Goal: Task Accomplishment & Management: Manage account settings

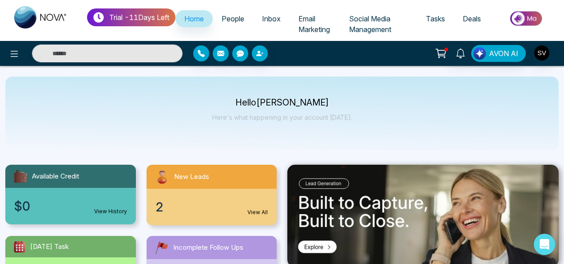
select select "*"
click at [64, 54] on input "text" at bounding box center [107, 53] width 151 height 18
click at [376, 27] on span "Social Media Management" at bounding box center [370, 24] width 42 height 20
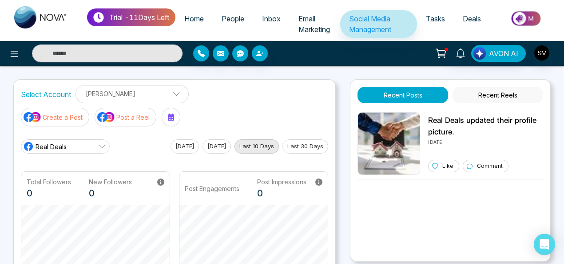
click at [316, 26] on span "Email Marketing" at bounding box center [315, 24] width 32 height 20
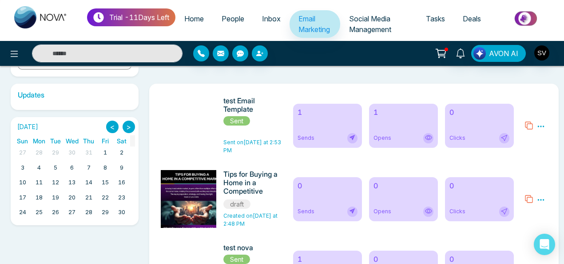
scroll to position [166, 0]
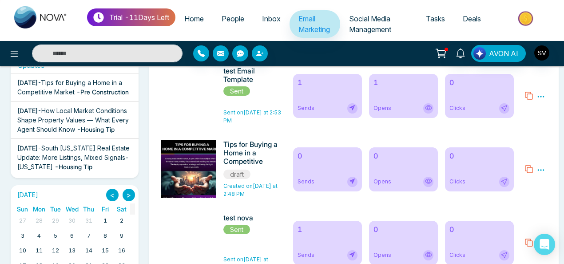
click at [543, 170] on icon at bounding box center [541, 170] width 8 height 8
click at [521, 195] on link "Edit" at bounding box center [519, 196] width 11 height 8
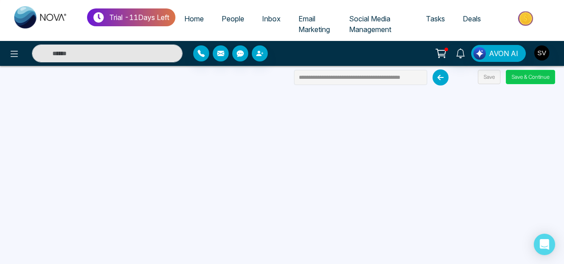
click at [529, 79] on button "Save & Continue" at bounding box center [530, 77] width 49 height 14
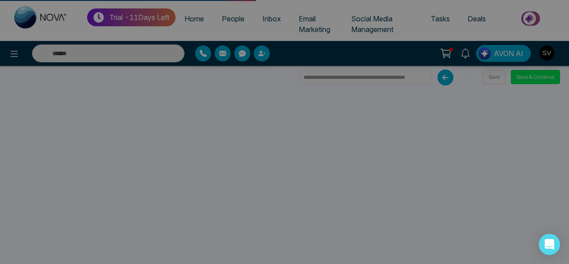
click at [564, 170] on div "Email campaign updated successfully success Email campaign updated successfully…" at bounding box center [284, 132] width 569 height 264
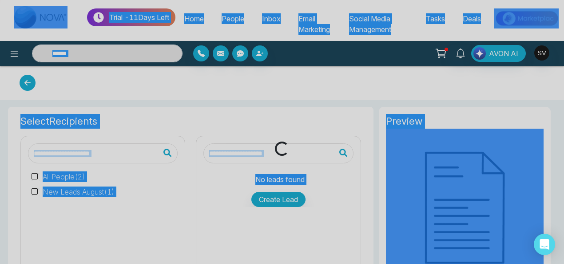
type input "**********"
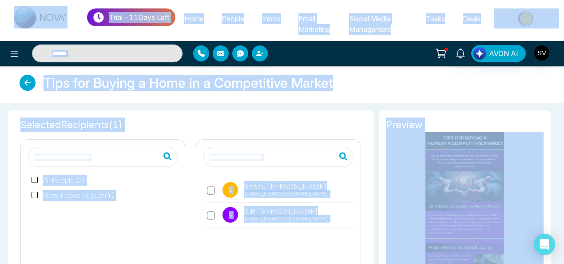
click at [36, 175] on label "All People ( 2 )" at bounding box center [59, 180] width 54 height 11
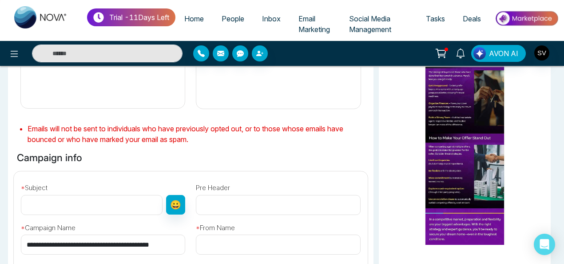
scroll to position [201, 0]
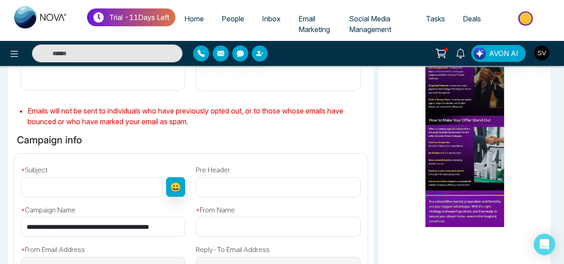
click at [267, 233] on input "text" at bounding box center [278, 226] width 164 height 20
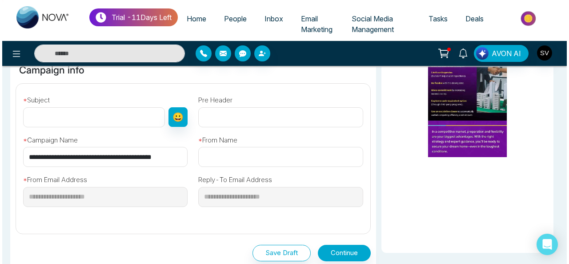
scroll to position [271, 0]
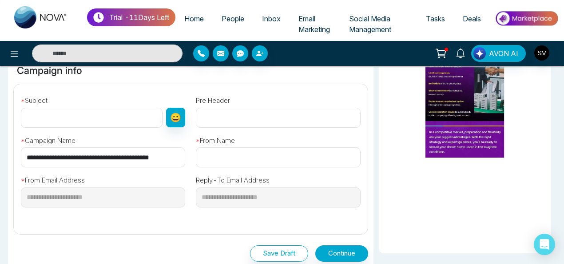
click at [121, 112] on input "text" at bounding box center [92, 118] width 142 height 20
type input "**********"
click at [217, 156] on input "text" at bounding box center [278, 157] width 164 height 20
type input "*"
type input "****"
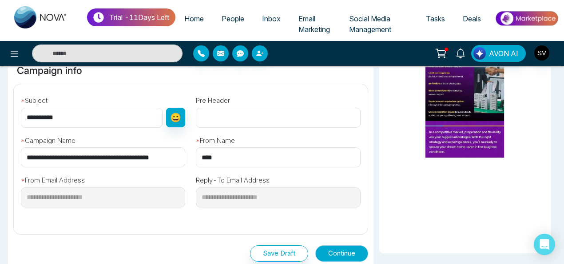
click at [351, 252] on button "Continue" at bounding box center [342, 253] width 53 height 16
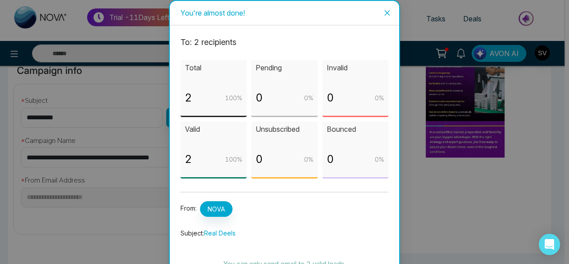
scroll to position [38, 0]
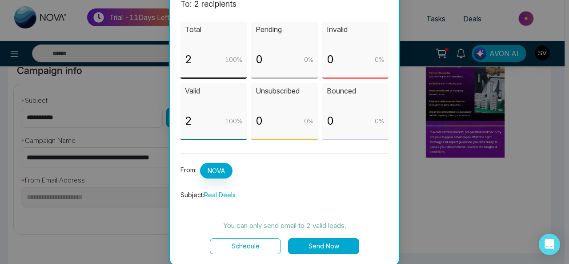
click at [333, 244] on button "Send Now" at bounding box center [323, 246] width 71 height 16
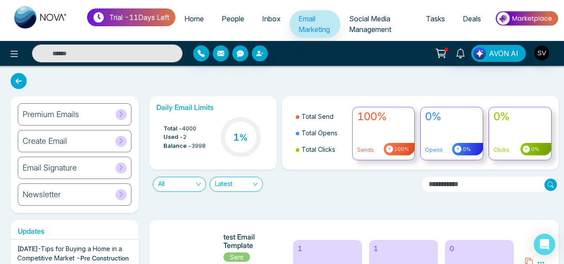
click at [272, 18] on span "Inbox" at bounding box center [271, 18] width 19 height 9
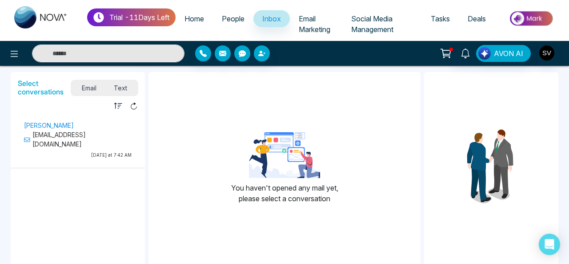
click at [310, 20] on span "Email Marketing" at bounding box center [315, 24] width 32 height 20
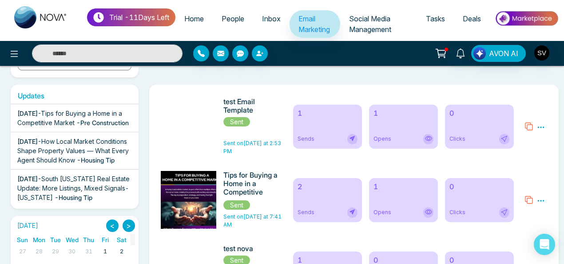
scroll to position [128, 0]
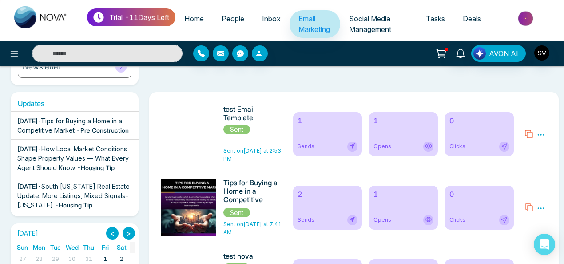
click at [273, 18] on span "Inbox" at bounding box center [271, 18] width 19 height 9
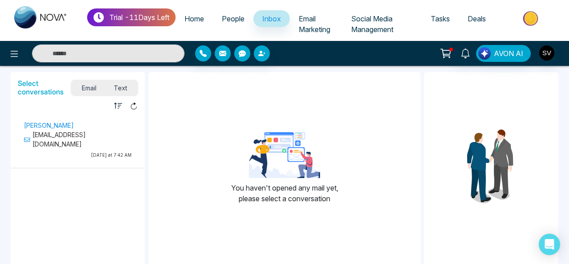
click at [116, 86] on span "Text" at bounding box center [120, 88] width 31 height 12
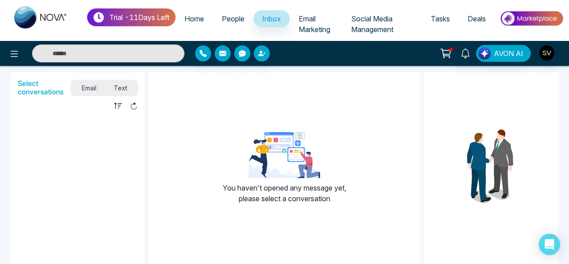
click at [310, 21] on span "Email Marketing" at bounding box center [315, 24] width 32 height 20
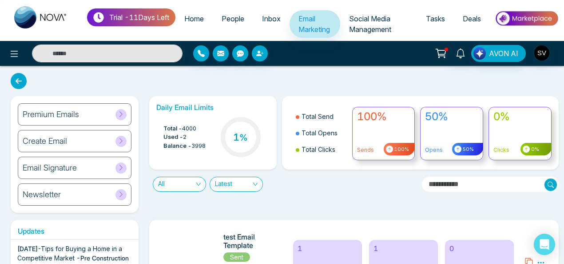
click at [428, 20] on span "Tasks" at bounding box center [435, 18] width 19 height 9
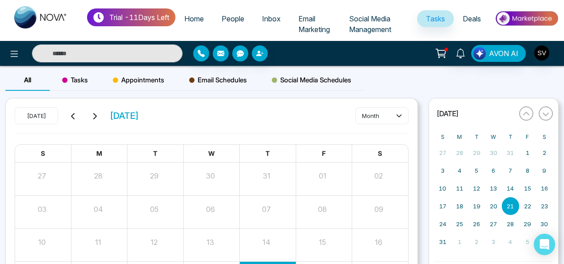
click at [144, 75] on span "Appointments" at bounding box center [139, 80] width 52 height 11
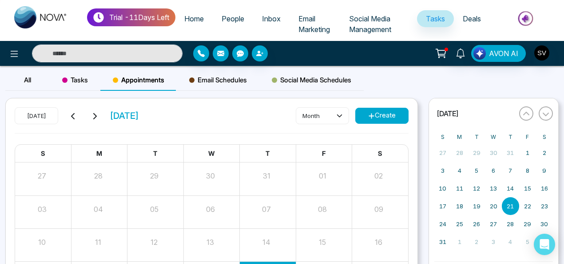
click at [377, 112] on button "Create" at bounding box center [382, 116] width 53 height 16
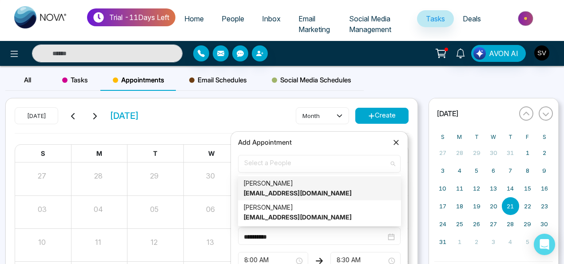
click at [302, 166] on span "Select a People" at bounding box center [319, 163] width 150 height 15
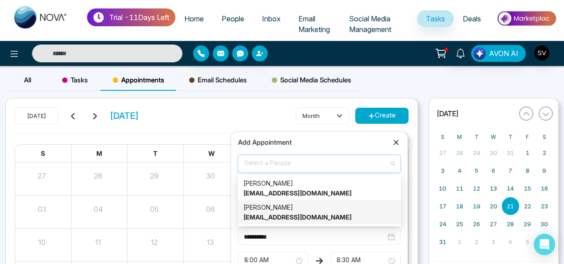
drag, startPoint x: 298, startPoint y: 210, endPoint x: 303, endPoint y: 210, distance: 4.9
click at [298, 211] on div "[PERSON_NAME] [EMAIL_ADDRESS][DOMAIN_NAME]" at bounding box center [320, 212] width 152 height 20
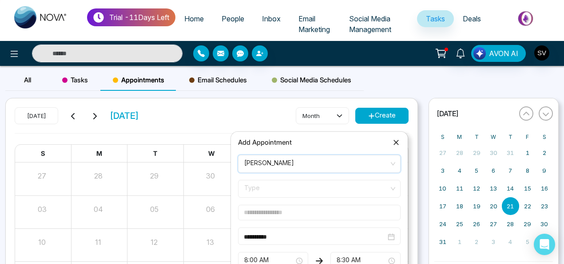
click at [284, 191] on span "Type" at bounding box center [319, 188] width 150 height 15
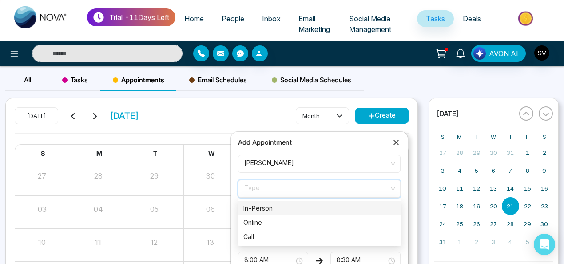
click at [396, 141] on icon at bounding box center [396, 142] width 9 height 9
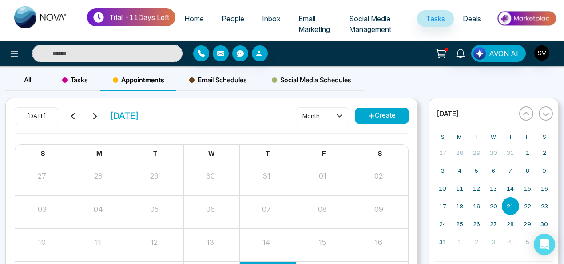
click at [27, 80] on span "All" at bounding box center [27, 80] width 7 height 8
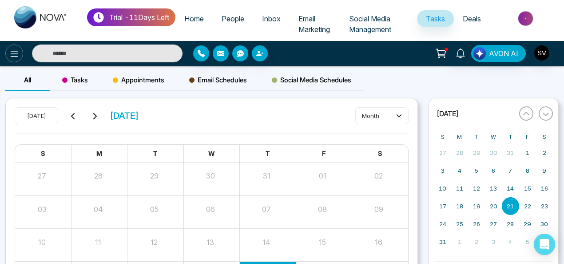
click at [20, 49] on button at bounding box center [14, 53] width 18 height 18
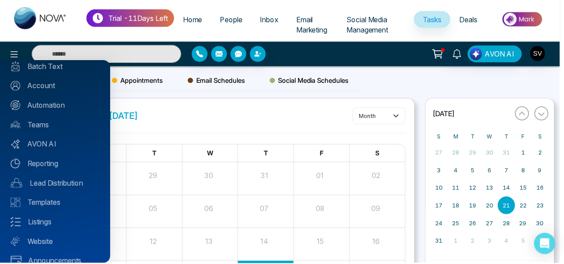
scroll to position [96, 0]
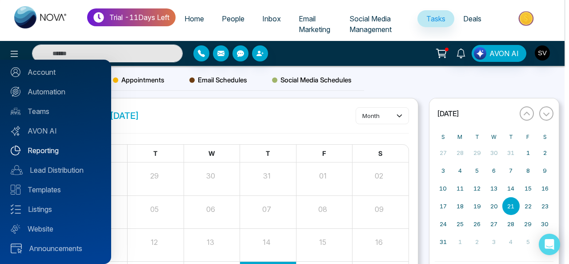
click at [40, 147] on link "Reporting" at bounding box center [56, 150] width 90 height 11
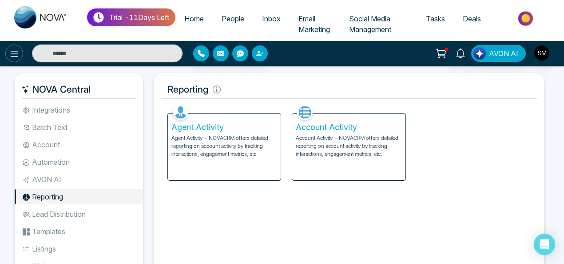
click at [11, 54] on icon at bounding box center [14, 53] width 11 height 11
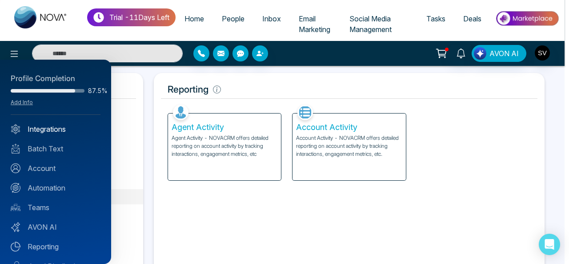
click at [57, 130] on link "Integrations" at bounding box center [56, 129] width 90 height 11
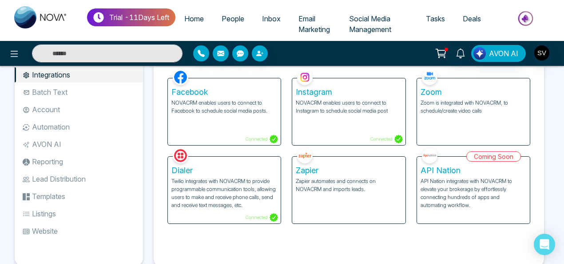
scroll to position [36, 0]
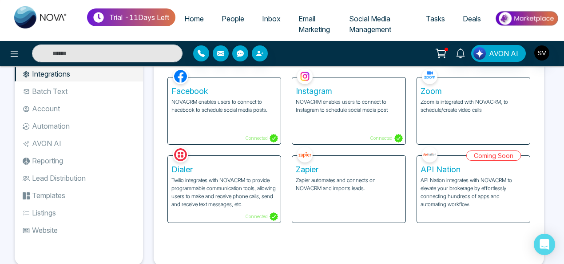
click at [66, 91] on li "Batch Text" at bounding box center [79, 91] width 128 height 15
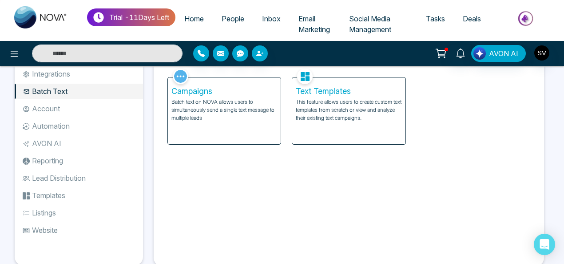
click at [62, 107] on li "Account" at bounding box center [79, 108] width 128 height 15
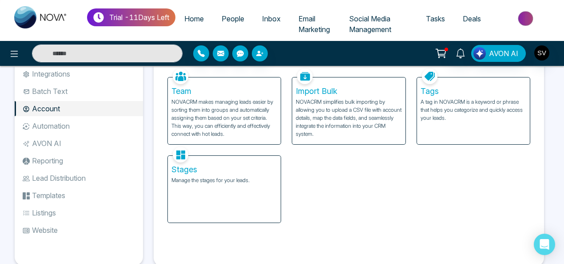
click at [64, 92] on li "Batch Text" at bounding box center [79, 91] width 128 height 15
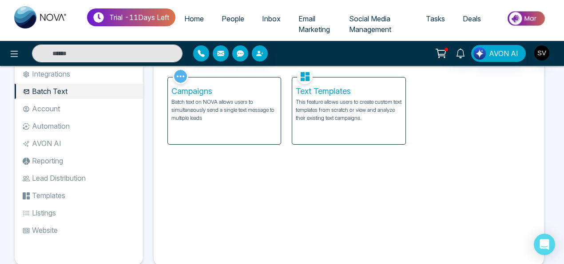
click at [211, 94] on h5 "Campaigns" at bounding box center [225, 91] width 106 height 10
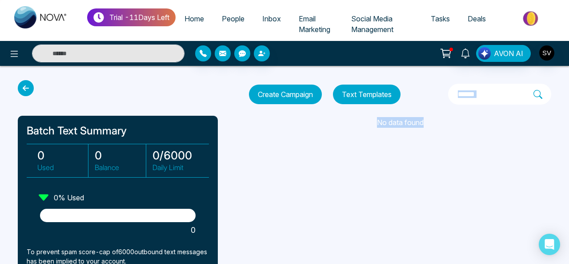
drag, startPoint x: 568, startPoint y: 89, endPoint x: 568, endPoint y: 154, distance: 64.9
click at [564, 154] on div "Trial - 11 Days Left Home People Inbox Email Marketing Social Media Management …" at bounding box center [284, 132] width 569 height 264
click at [333, 205] on div "Trial - 11 Days Left Home People Inbox Email Marketing Social Media Management …" at bounding box center [284, 132] width 569 height 264
click at [104, 208] on div at bounding box center [118, 214] width 156 height 13
click at [44, 194] on icon at bounding box center [44, 197] width 10 height 6
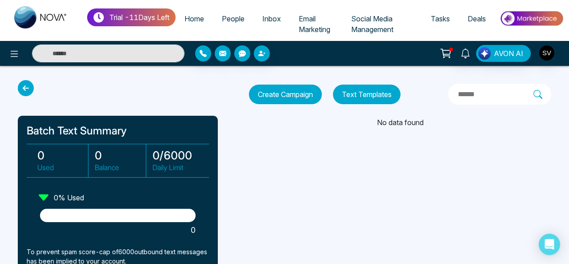
click at [187, 157] on h3 "0 / 6000" at bounding box center [177, 154] width 51 height 13
click at [22, 89] on icon at bounding box center [26, 88] width 16 height 16
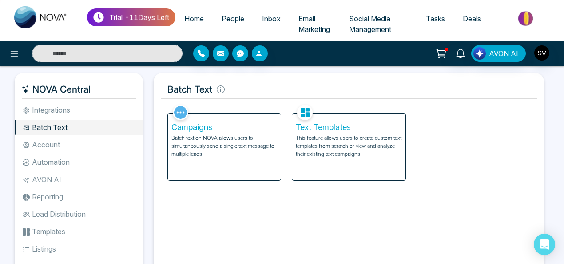
click at [337, 150] on p "This feature allows users to create custom text templates from scratch or view …" at bounding box center [349, 146] width 106 height 24
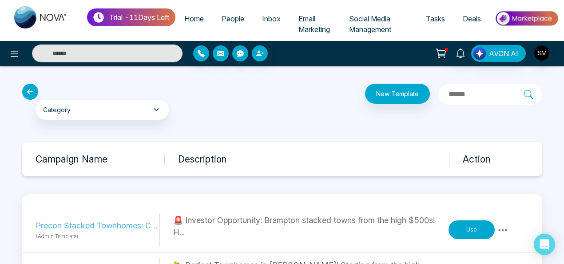
click at [28, 90] on icon at bounding box center [30, 92] width 16 height 16
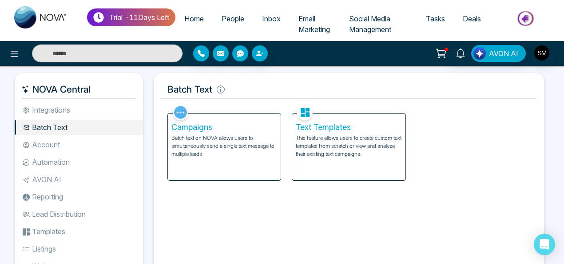
click at [57, 160] on li "Automation" at bounding box center [79, 161] width 128 height 15
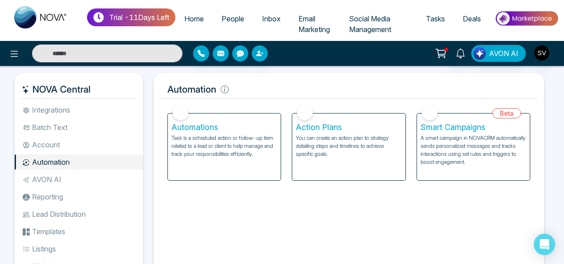
click at [233, 142] on p "Task is a scheduled action or follow-up item related to a lead or client to hel…" at bounding box center [225, 146] width 106 height 24
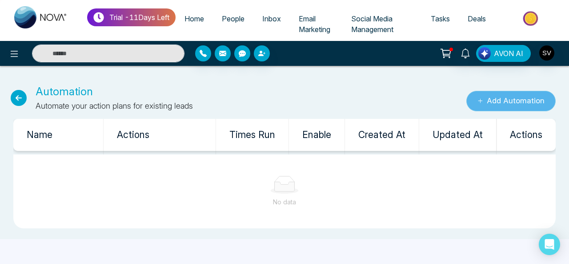
click at [488, 103] on button "Add Automation" at bounding box center [510, 101] width 89 height 20
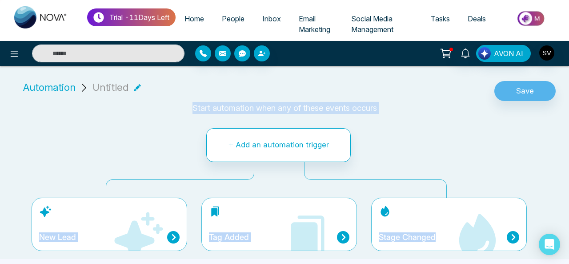
drag, startPoint x: 568, startPoint y: 98, endPoint x: 568, endPoint y: 166, distance: 67.6
click at [564, 166] on div "Automation Untitled Save Start automation when any of these events occurs Add a…" at bounding box center [284, 166] width 569 height 186
click at [457, 152] on div "Add an automation trigger New Lead Tag Added Stage Changed" at bounding box center [279, 190] width 465 height 138
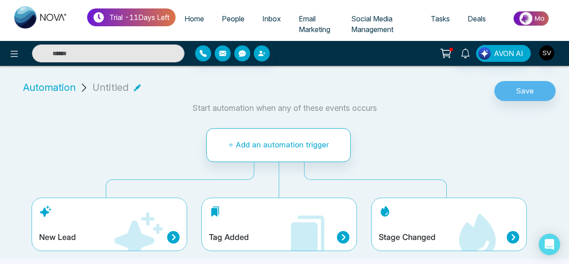
drag, startPoint x: 567, startPoint y: 127, endPoint x: 568, endPoint y: 185, distance: 58.2
click at [564, 185] on div "Automation Untitled Save Start automation when any of these events occurs Add a…" at bounding box center [284, 166] width 569 height 186
click at [91, 239] on div "New Lead" at bounding box center [109, 237] width 140 height 12
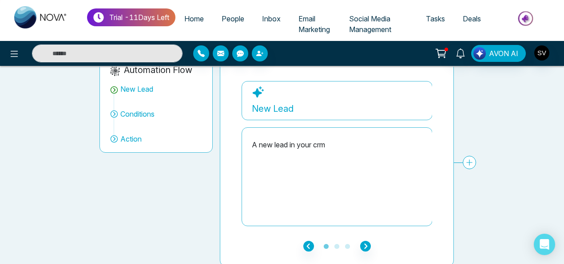
scroll to position [76, 0]
click at [349, 152] on div "A new lead in your crm" at bounding box center [337, 176] width 171 height 89
click at [364, 243] on icon "button" at bounding box center [365, 245] width 11 height 11
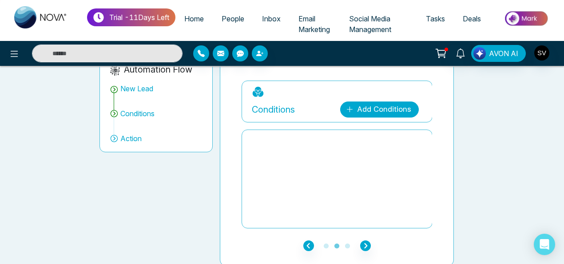
click at [363, 108] on link "Add Conditions" at bounding box center [379, 109] width 79 height 16
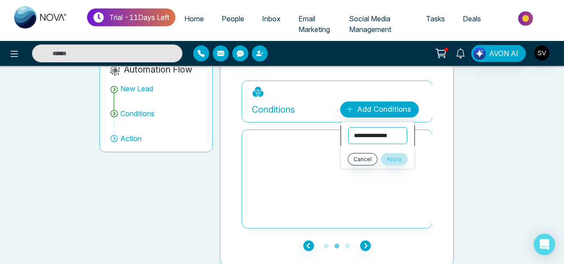
click at [375, 132] on select "**********" at bounding box center [377, 135] width 59 height 17
select select "*****"
click at [348, 127] on select "**********" at bounding box center [377, 135] width 59 height 17
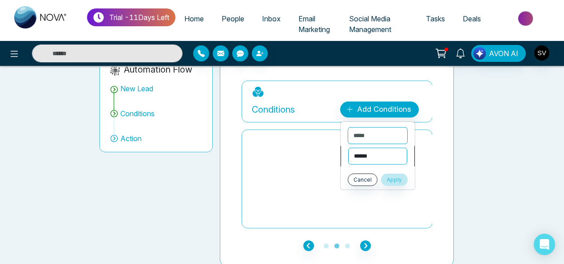
click at [388, 156] on select "**********" at bounding box center [377, 156] width 59 height 17
select select "*******"
click at [348, 148] on select "**********" at bounding box center [377, 156] width 59 height 17
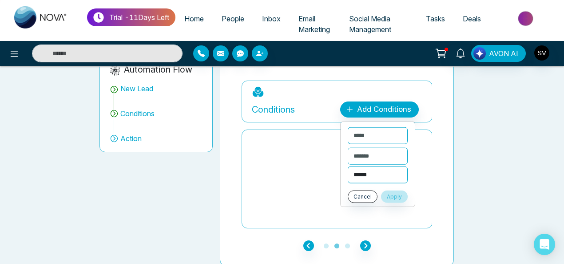
click at [383, 173] on select "**********" at bounding box center [378, 174] width 60 height 17
select select "******"
click at [348, 166] on select "**********" at bounding box center [378, 174] width 60 height 17
click at [402, 194] on button "Apply" at bounding box center [394, 196] width 27 height 12
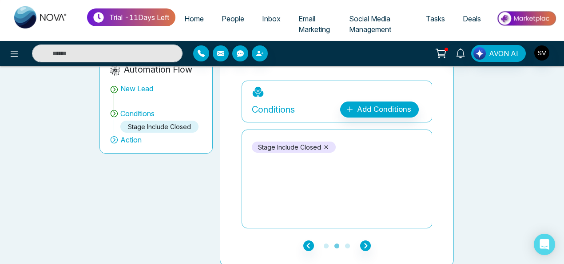
click at [129, 140] on span "Action" at bounding box center [130, 139] width 21 height 11
click at [112, 137] on icon at bounding box center [114, 139] width 9 height 9
click at [365, 244] on icon "button" at bounding box center [365, 245] width 11 height 11
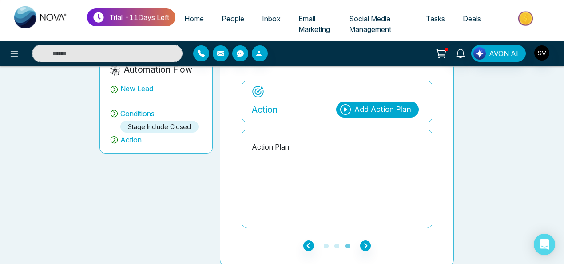
click at [368, 105] on div "Add Action Plan" at bounding box center [383, 110] width 57 height 12
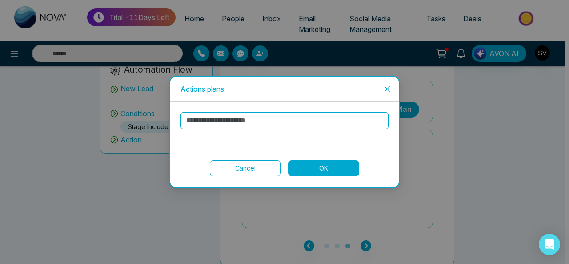
click at [231, 125] on input "text" at bounding box center [284, 120] width 208 height 17
type input "**********"
click at [322, 166] on button "OK" at bounding box center [323, 168] width 71 height 16
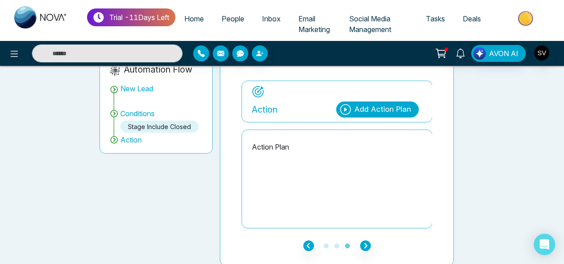
click at [273, 144] on p "Action Plan" at bounding box center [337, 146] width 171 height 11
click at [292, 146] on p "Action Plan" at bounding box center [337, 146] width 171 height 11
click at [112, 138] on icon at bounding box center [114, 139] width 9 height 9
click at [114, 88] on icon at bounding box center [114, 89] width 9 height 9
click at [132, 86] on div "New Lead" at bounding box center [136, 88] width 33 height 11
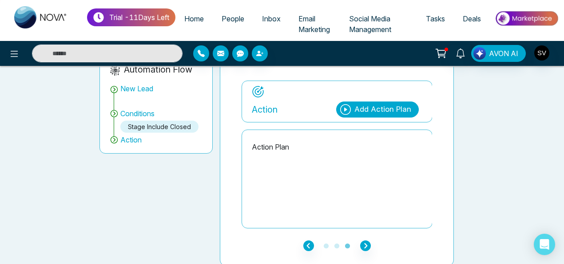
scroll to position [0, 0]
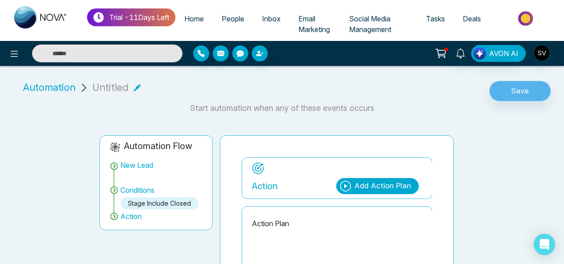
click at [259, 180] on p "Action" at bounding box center [265, 185] width 26 height 13
click at [116, 164] on icon at bounding box center [114, 165] width 9 height 9
click at [112, 165] on icon at bounding box center [114, 165] width 9 height 9
click at [277, 22] on span "Inbox" at bounding box center [271, 18] width 19 height 9
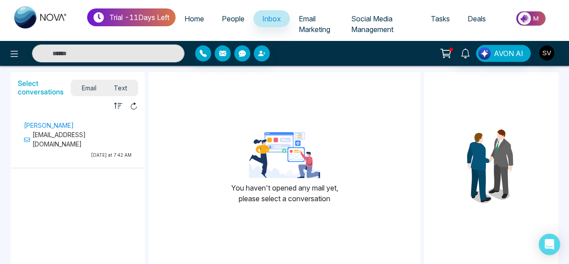
click at [197, 19] on span "Home" at bounding box center [194, 18] width 20 height 9
select select "*"
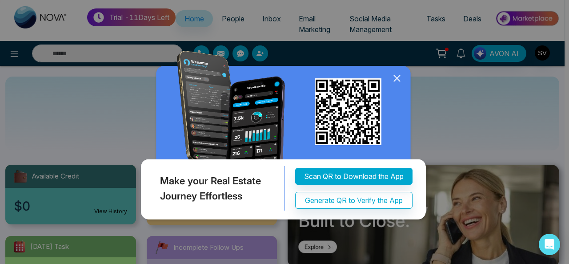
click at [393, 85] on icon at bounding box center [396, 78] width 13 height 13
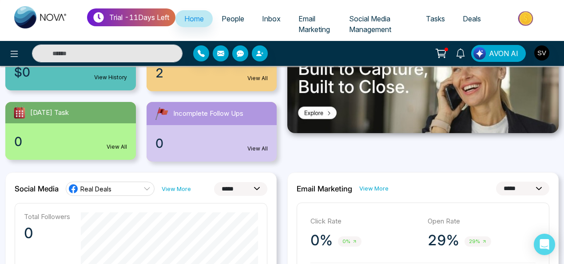
scroll to position [152, 0]
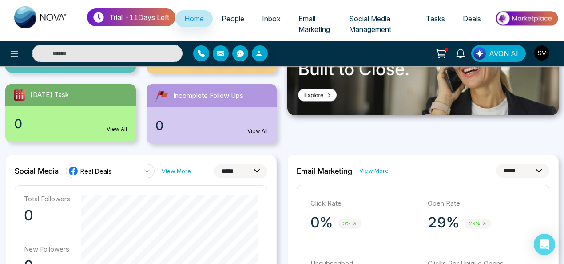
click at [256, 128] on link "View All" at bounding box center [258, 131] width 20 height 8
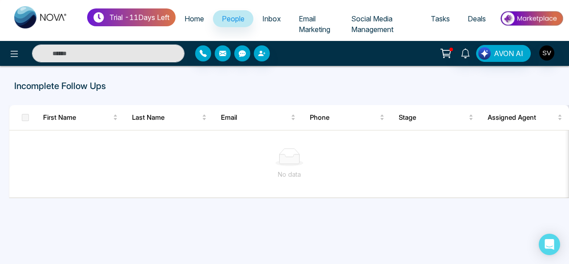
click at [26, 118] on span at bounding box center [25, 117] width 7 height 7
click at [192, 17] on span "Home" at bounding box center [194, 18] width 20 height 9
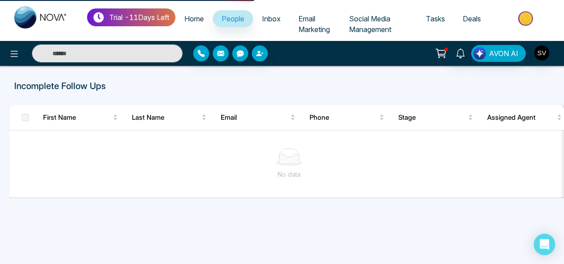
select select "*"
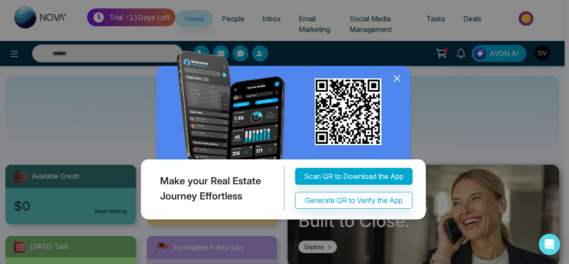
click at [400, 77] on icon at bounding box center [396, 78] width 13 height 13
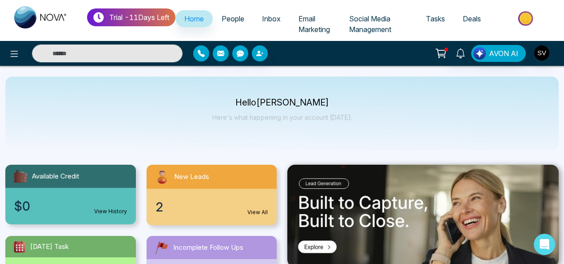
click at [481, 19] on span "Deals" at bounding box center [472, 18] width 18 height 9
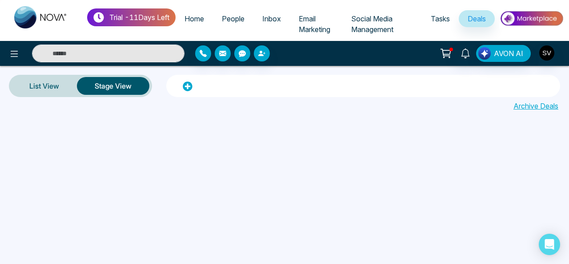
click at [107, 86] on button "Stage View" at bounding box center [113, 86] width 72 height 18
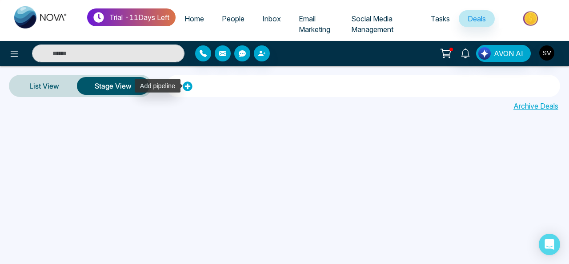
click at [187, 86] on icon at bounding box center [188, 86] width 10 height 10
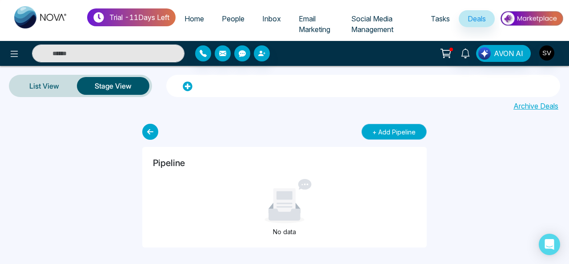
click at [395, 134] on button "+ Add Pipeline" at bounding box center [393, 132] width 65 height 16
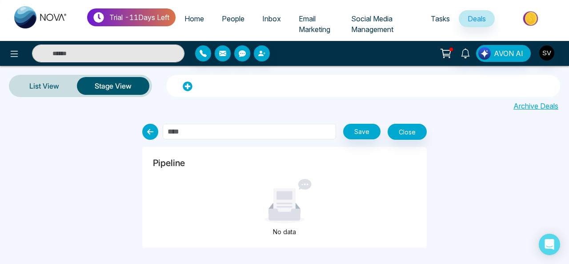
click at [215, 128] on input "text" at bounding box center [249, 132] width 173 height 16
type input "********"
click at [368, 132] on button "Save" at bounding box center [361, 132] width 37 height 16
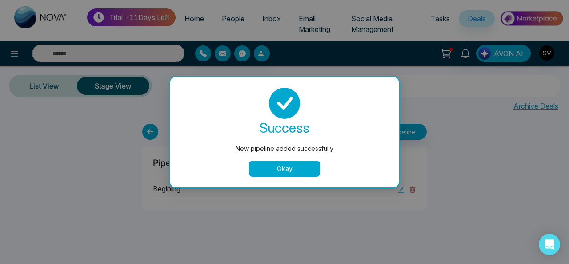
click at [288, 165] on button "Okay" at bounding box center [284, 168] width 71 height 16
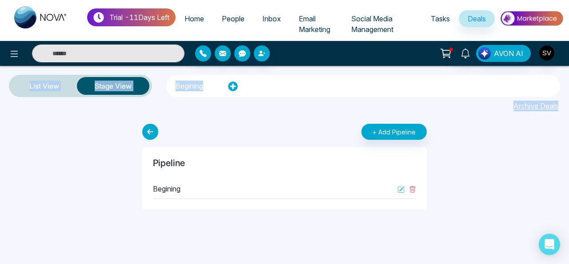
drag, startPoint x: 568, startPoint y: 43, endPoint x: 568, endPoint y: 113, distance: 69.8
click at [564, 113] on div "Trial - 11 Days Left Home People Inbox Email Marketing Social Media Management …" at bounding box center [284, 132] width 569 height 264
click at [410, 133] on button "+ Add Pipeline" at bounding box center [393, 132] width 65 height 16
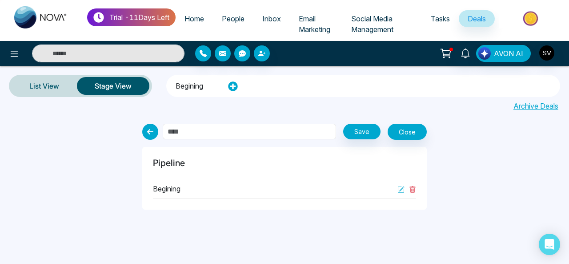
click at [216, 132] on input "text" at bounding box center [249, 132] width 173 height 16
type input "**********"
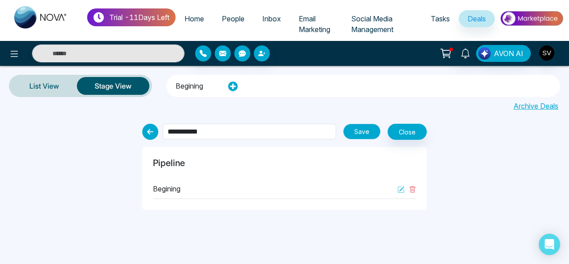
click at [368, 129] on button "Save" at bounding box center [361, 132] width 37 height 16
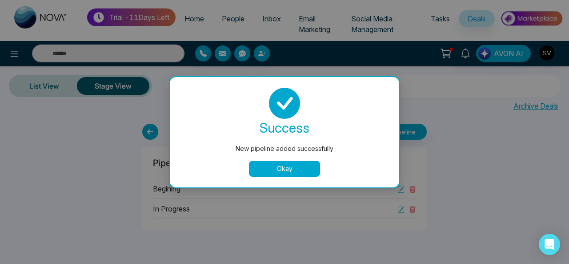
click at [280, 171] on button "Okay" at bounding box center [284, 168] width 71 height 16
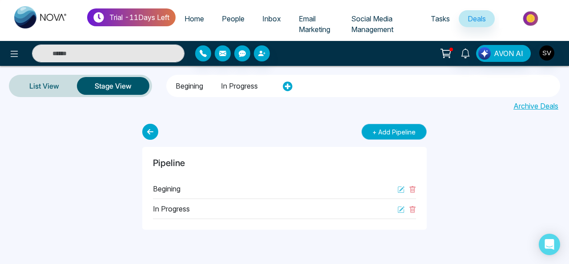
click at [372, 129] on button "+ Add Pipeline" at bounding box center [393, 132] width 65 height 16
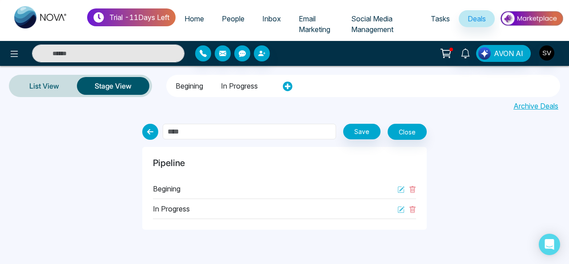
click at [272, 136] on input "text" at bounding box center [249, 132] width 173 height 16
type input "**********"
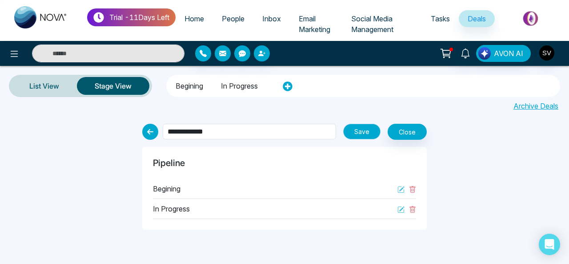
click at [357, 134] on button "Save" at bounding box center [361, 132] width 37 height 16
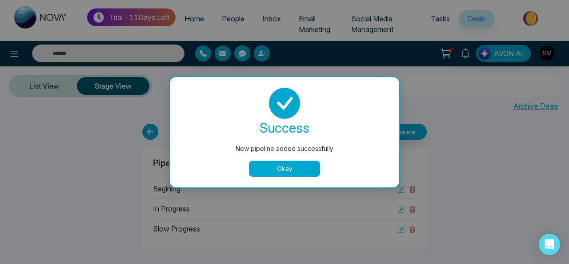
click at [284, 173] on button "Okay" at bounding box center [284, 168] width 71 height 16
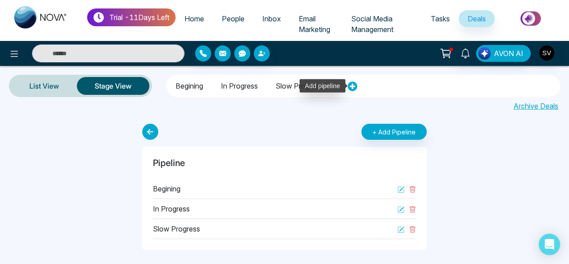
click at [356, 88] on icon at bounding box center [352, 86] width 9 height 9
click at [355, 85] on icon at bounding box center [352, 86] width 9 height 9
click at [357, 86] on icon at bounding box center [352, 86] width 9 height 9
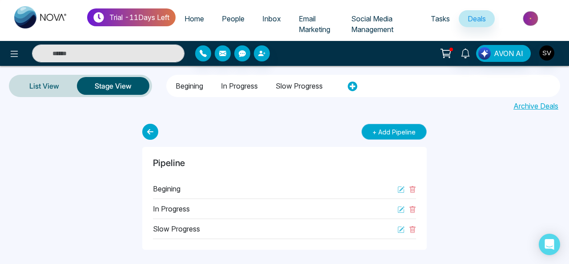
click at [380, 131] on button "+ Add Pipeline" at bounding box center [393, 132] width 65 height 16
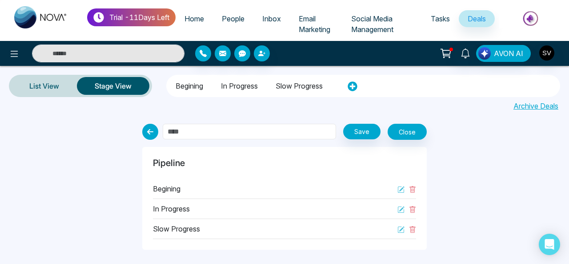
click at [254, 134] on input "text" at bounding box center [249, 132] width 173 height 16
type input "*"
type input "******"
click at [357, 128] on button "Save" at bounding box center [361, 132] width 37 height 16
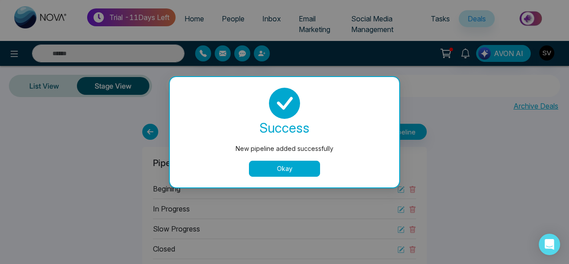
click at [275, 168] on button "Okay" at bounding box center [284, 168] width 71 height 16
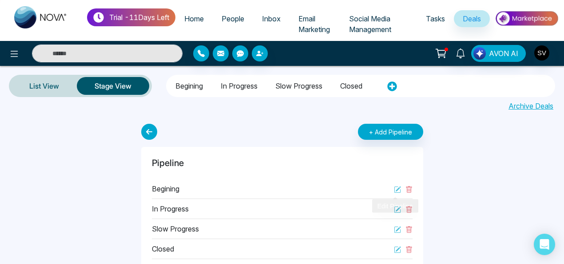
click at [399, 189] on icon at bounding box center [397, 189] width 7 height 7
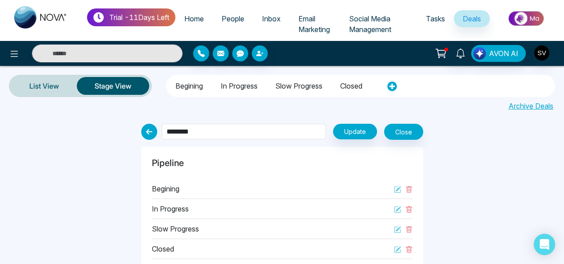
scroll to position [5, 0]
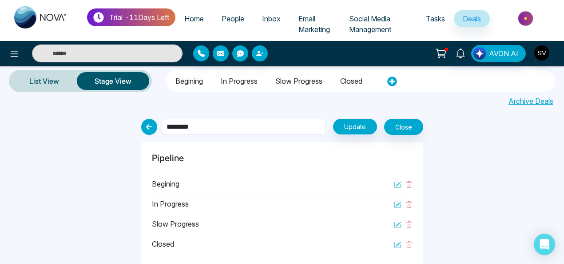
click at [166, 183] on p "Begining" at bounding box center [166, 183] width 28 height 11
click at [46, 84] on link "List View" at bounding box center [44, 80] width 65 height 21
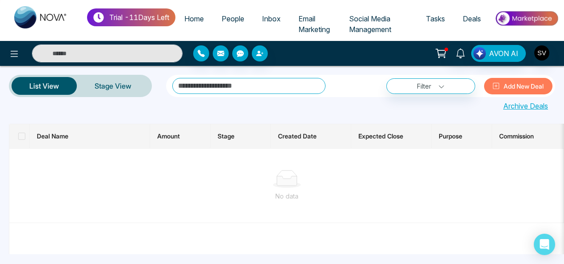
click at [524, 88] on button "Add New Deal" at bounding box center [518, 86] width 68 height 16
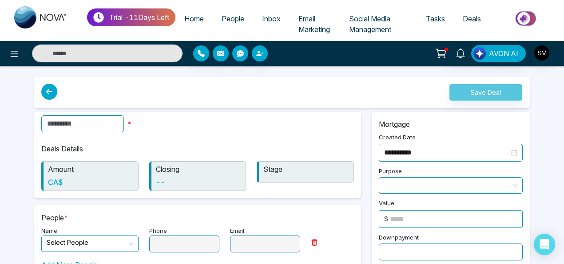
click at [239, 16] on span "People" at bounding box center [233, 18] width 23 height 9
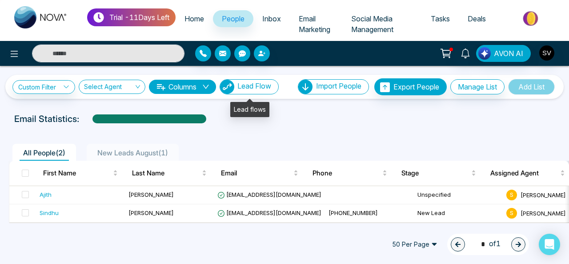
click at [259, 87] on span "Lead Flow" at bounding box center [254, 85] width 34 height 9
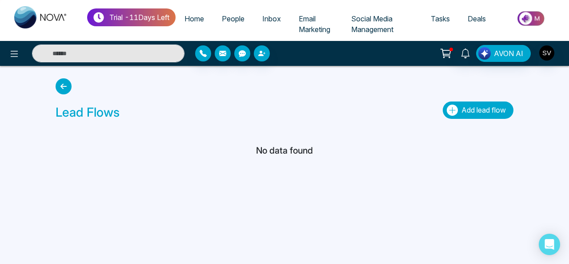
click at [467, 114] on button "Add lead flow" at bounding box center [478, 109] width 71 height 17
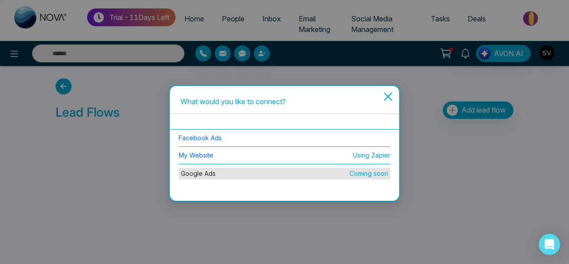
click at [388, 97] on icon "close" at bounding box center [388, 96] width 8 height 8
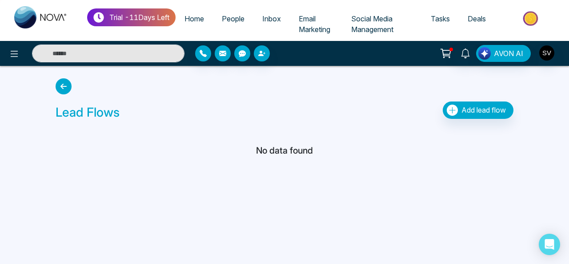
click at [276, 17] on span "Inbox" at bounding box center [271, 18] width 19 height 9
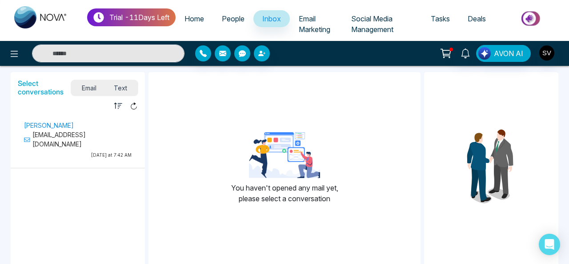
click at [75, 136] on p "[EMAIL_ADDRESS][DOMAIN_NAME]" at bounding box center [78, 139] width 108 height 19
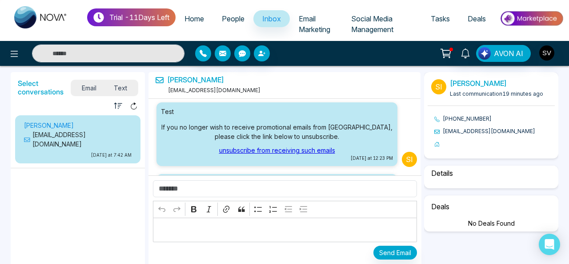
scroll to position [100, 0]
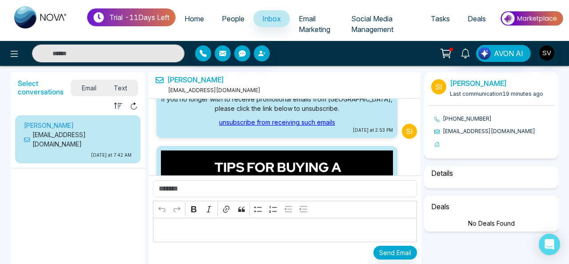
select select "****"
select select "********"
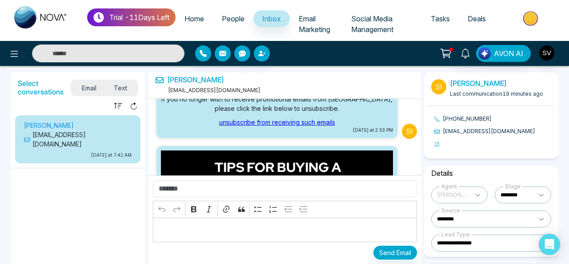
click at [485, 240] on select "**********" at bounding box center [491, 242] width 120 height 17
select select "********"
click at [431, 234] on select "**********" at bounding box center [491, 242] width 120 height 17
select select "********"
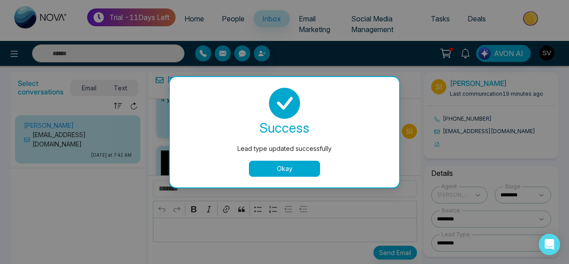
click at [313, 168] on button "Okay" at bounding box center [284, 168] width 71 height 16
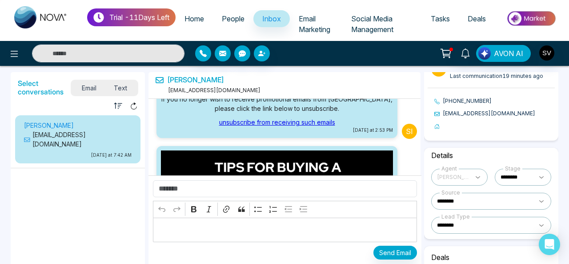
scroll to position [60, 0]
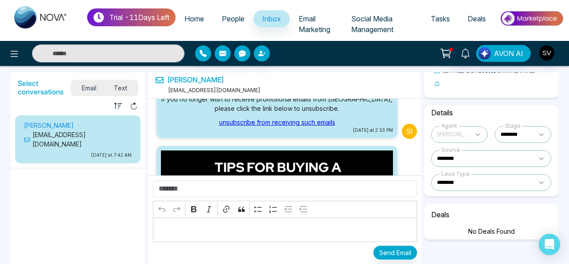
click at [284, 227] on p "Editor editing area: main" at bounding box center [285, 229] width 255 height 11
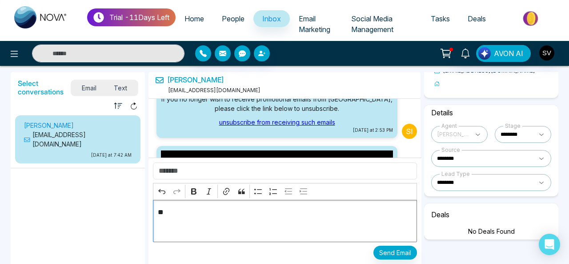
scroll to position [15, 0]
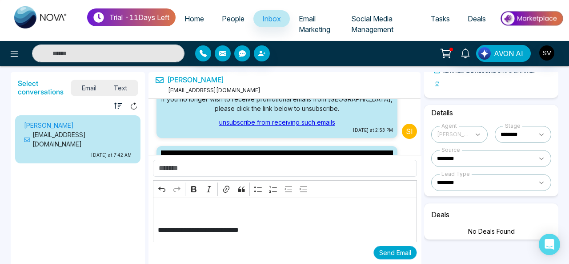
click at [387, 250] on button "Send Email" at bounding box center [395, 252] width 44 height 14
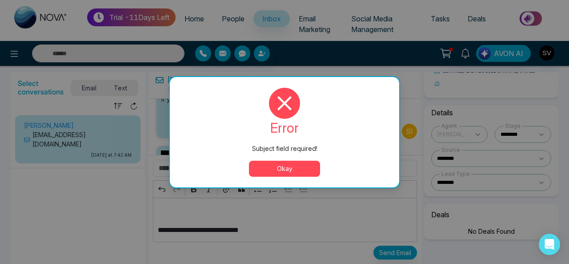
click at [295, 164] on button "Okay" at bounding box center [284, 168] width 71 height 16
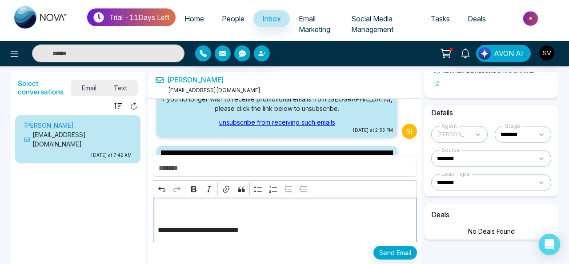
scroll to position [0, 0]
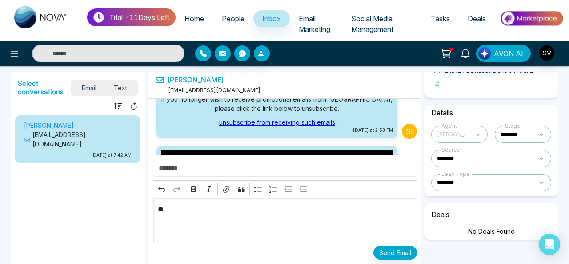
click at [168, 173] on input "text" at bounding box center [285, 168] width 264 height 17
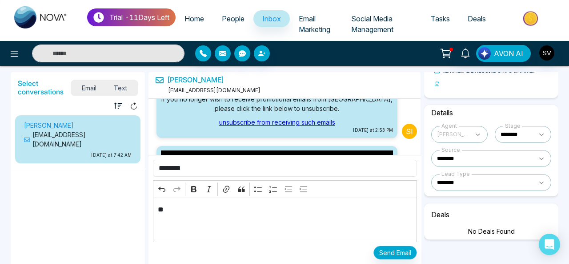
type input "********"
click at [388, 249] on button "Send Email" at bounding box center [395, 252] width 44 height 14
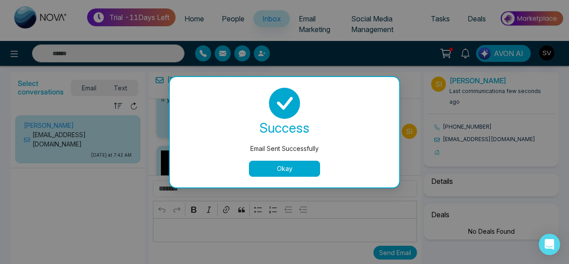
scroll to position [1029, 0]
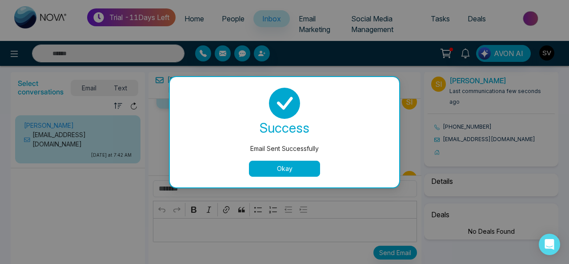
select select "****"
select select "********"
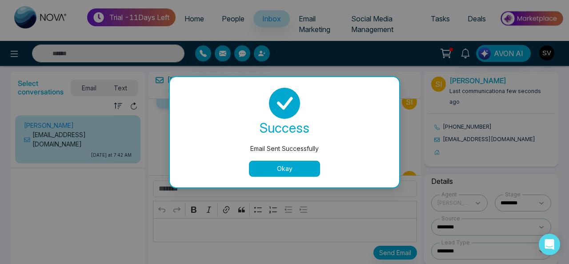
scroll to position [71, 0]
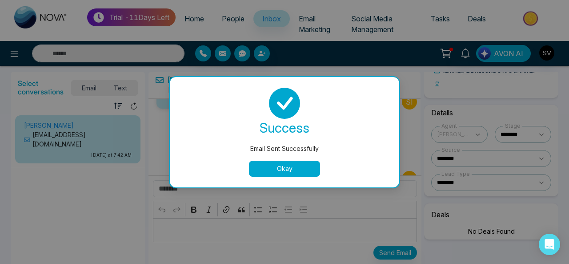
click at [298, 167] on button "Okay" at bounding box center [284, 168] width 71 height 16
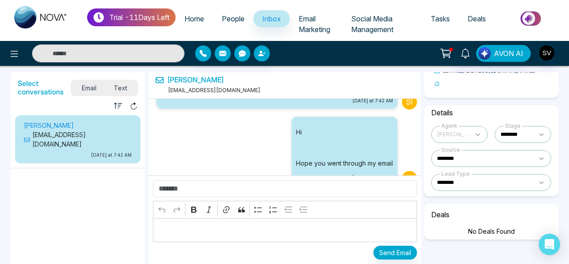
click at [63, 124] on p "[PERSON_NAME]" at bounding box center [78, 124] width 108 height 9
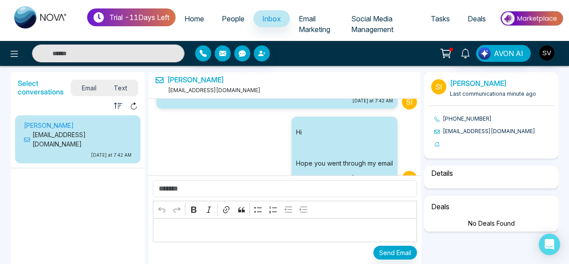
scroll to position [1152, 0]
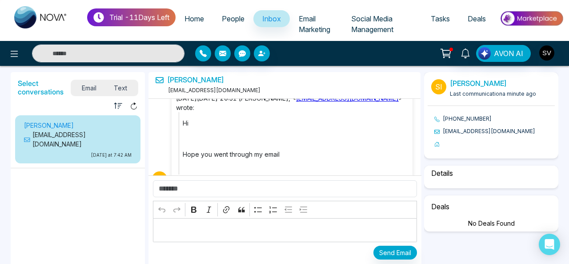
select select "****"
select select "********"
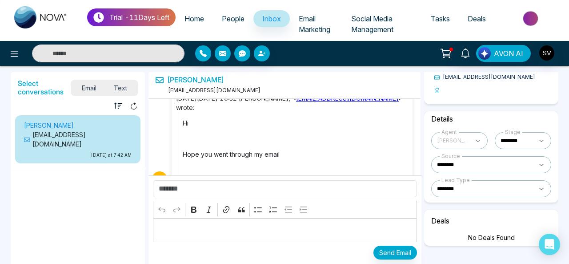
scroll to position [60, 0]
